Goal: Find contact information: Find contact information

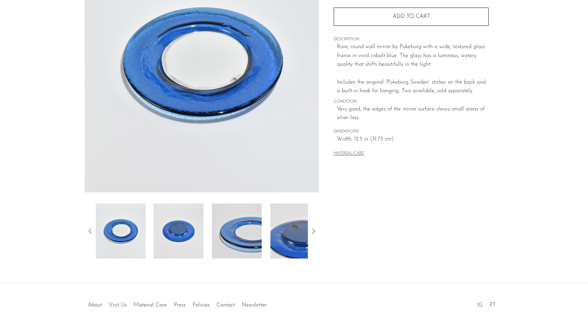
scroll to position [127, 0]
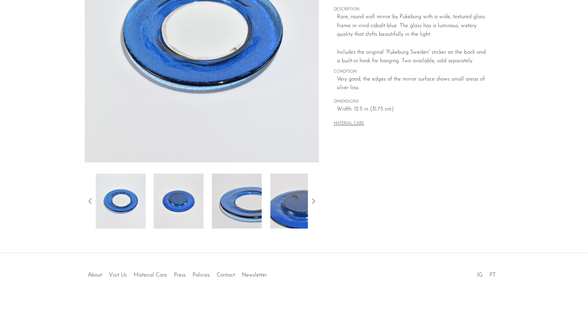
click at [225, 276] on link "Contact" at bounding box center [226, 276] width 18 height 6
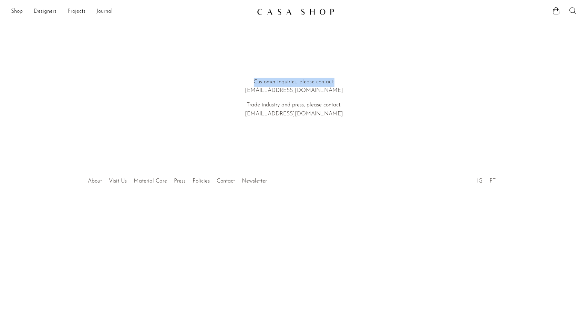
drag, startPoint x: 334, startPoint y: 81, endPoint x: 249, endPoint y: 85, distance: 84.9
click at [249, 85] on p "Customer inquiries, please contact: hello@shopcasashop.com" at bounding box center [294, 87] width 197 height 18
copy p "Customer inquiries, please contact:"
click at [367, 85] on p "Customer inquiries, please contact: hello@shopcasashop.com" at bounding box center [294, 87] width 197 height 18
drag, startPoint x: 334, startPoint y: 81, endPoint x: 252, endPoint y: 81, distance: 82.0
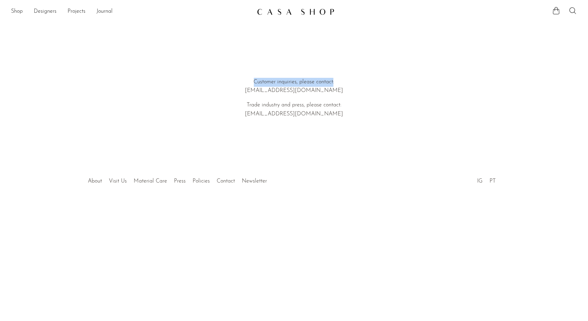
click at [252, 81] on p "Customer inquiries, please contact: hello@shopcasashop.com" at bounding box center [294, 87] width 197 height 18
copy p "Customer inquiries, please contact"
